Goal: Check status: Check status

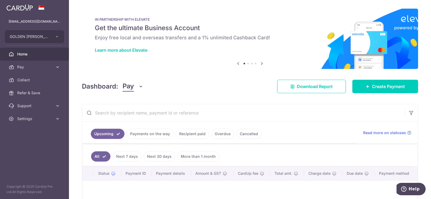
scroll to position [64, 0]
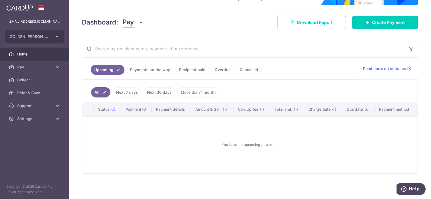
click at [155, 68] on link "Payments on the way" at bounding box center [150, 70] width 47 height 10
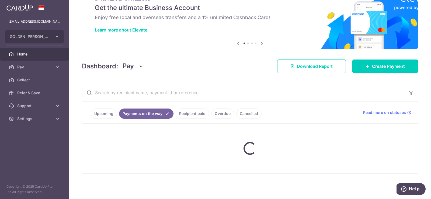
scroll to position [41, 0]
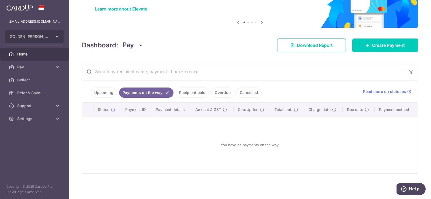
click at [98, 91] on link "Upcoming" at bounding box center [104, 93] width 26 height 10
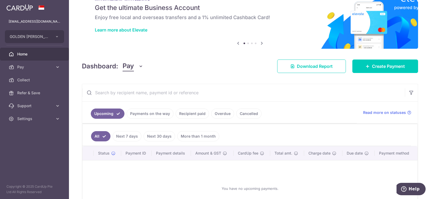
scroll to position [64, 0]
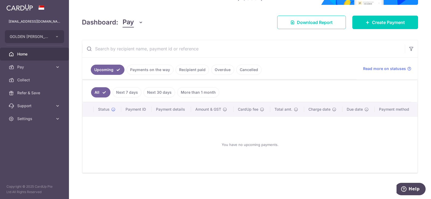
click at [152, 70] on link "Payments on the way" at bounding box center [150, 70] width 47 height 10
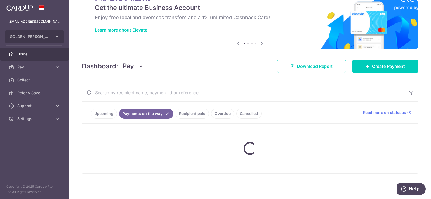
scroll to position [41, 0]
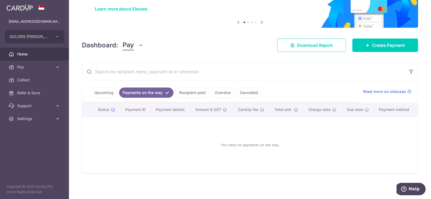
click at [249, 91] on link "Cancelled" at bounding box center [248, 93] width 25 height 10
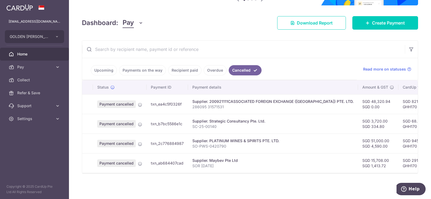
scroll to position [66, 0]
click at [213, 68] on link "Overdue" at bounding box center [215, 70] width 23 height 10
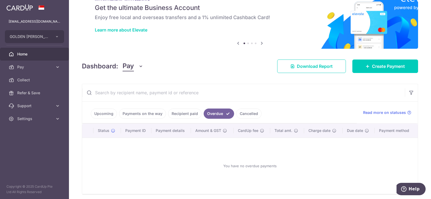
scroll to position [41, 0]
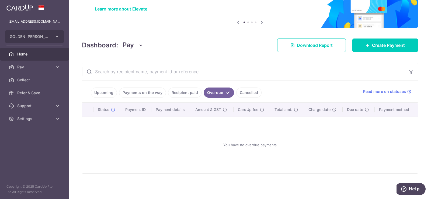
click at [183, 91] on link "Recipient paid" at bounding box center [184, 93] width 33 height 10
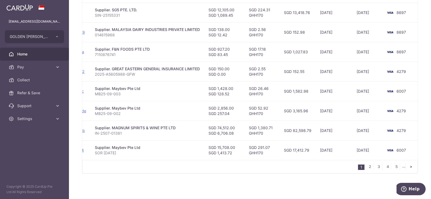
scroll to position [0, 95]
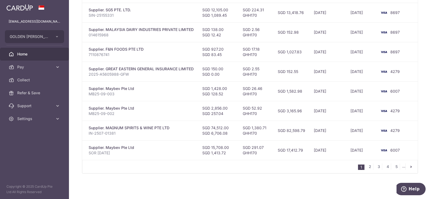
click at [320, 162] on div "1 2 3 4 5 ..." at bounding box center [250, 166] width 336 height 13
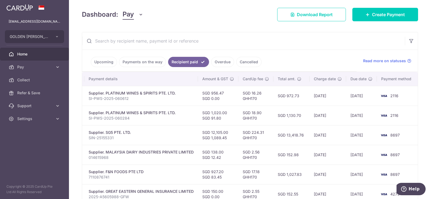
scroll to position [62, 0]
